Goal: Find specific page/section: Find specific page/section

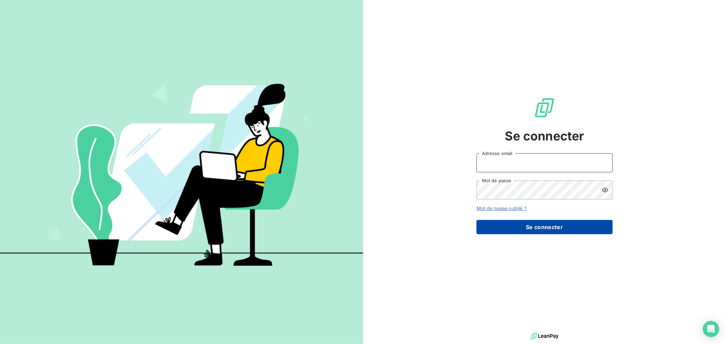
type input "[EMAIL_ADDRESS][DOMAIN_NAME]"
click at [542, 225] on button "Se connecter" at bounding box center [544, 227] width 136 height 14
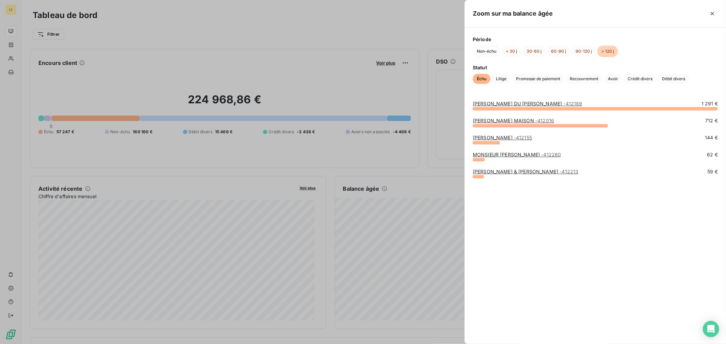
click at [425, 170] on div at bounding box center [363, 172] width 726 height 344
click at [487, 103] on link "[PERSON_NAME] DU [PERSON_NAME] - 412189" at bounding box center [528, 104] width 110 height 6
click at [608, 78] on span "Avoir" at bounding box center [613, 79] width 18 height 10
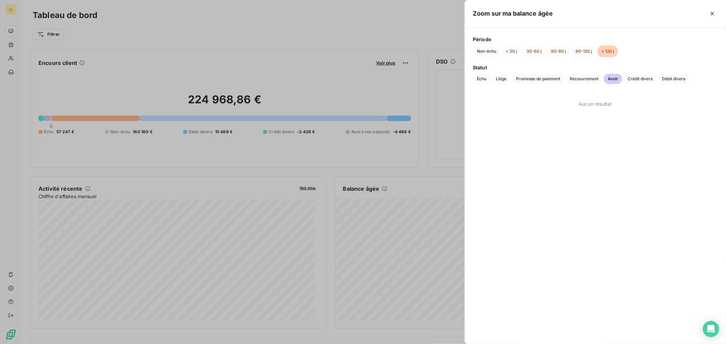
click at [437, 154] on div at bounding box center [363, 172] width 726 height 344
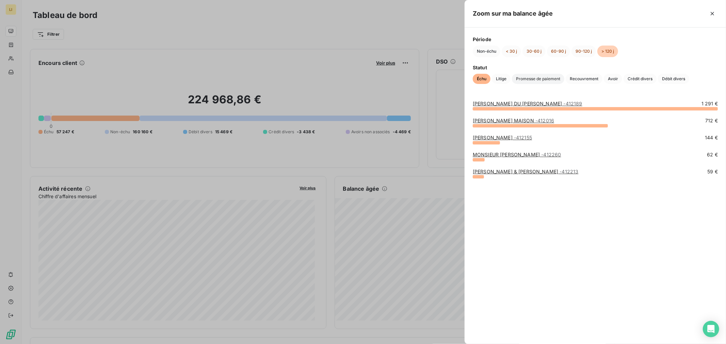
click at [556, 77] on span "Promesse de paiement" at bounding box center [538, 79] width 52 height 10
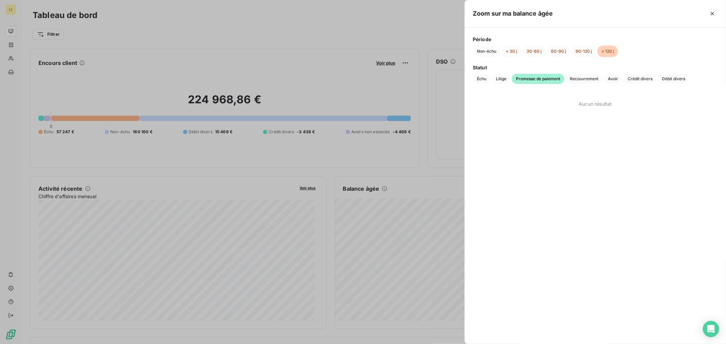
click at [305, 128] on div at bounding box center [363, 172] width 726 height 344
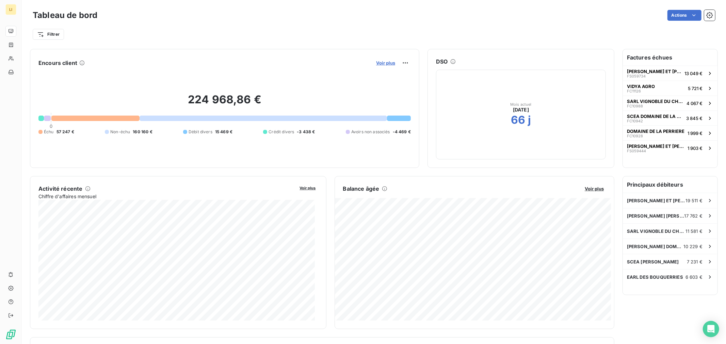
click at [384, 62] on span "Voir plus" at bounding box center [385, 62] width 19 height 5
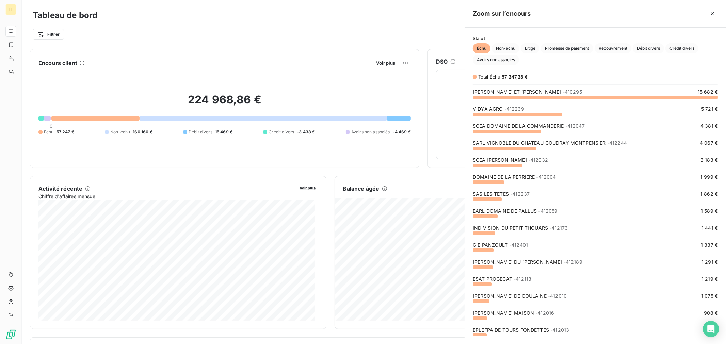
scroll to position [242, 255]
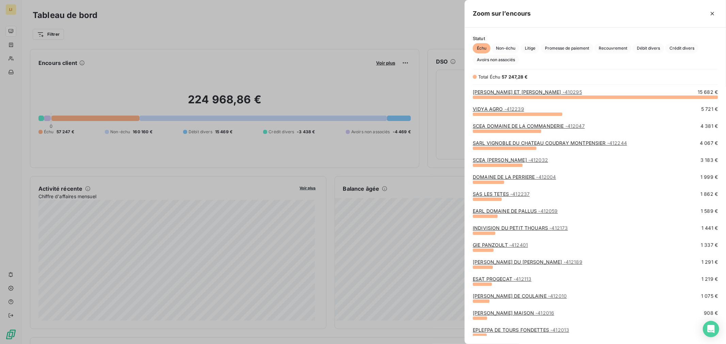
click at [354, 157] on div at bounding box center [363, 172] width 726 height 344
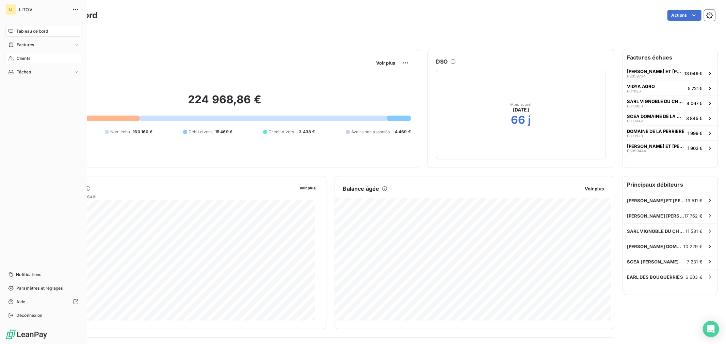
click at [27, 59] on span "Clients" at bounding box center [24, 58] width 14 height 6
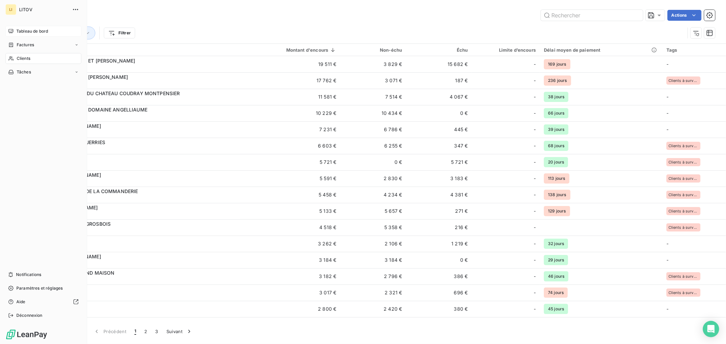
click at [28, 33] on span "Tableau de bord" at bounding box center [32, 31] width 32 height 6
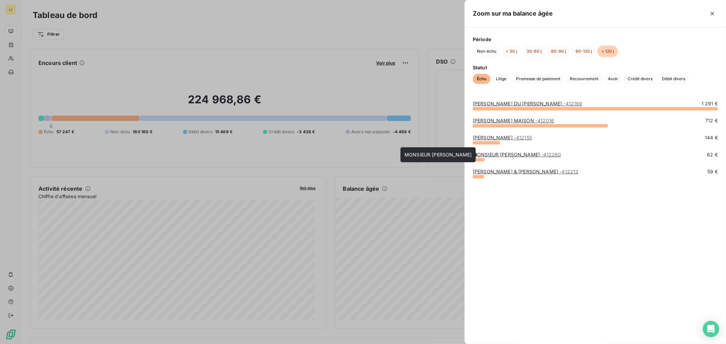
click at [502, 154] on link "MONSIEUR [PERSON_NAME] - 412260" at bounding box center [517, 155] width 88 height 6
click at [497, 137] on link "[PERSON_NAME] - 412155" at bounding box center [502, 138] width 59 height 6
